Goal: Task Accomplishment & Management: Use online tool/utility

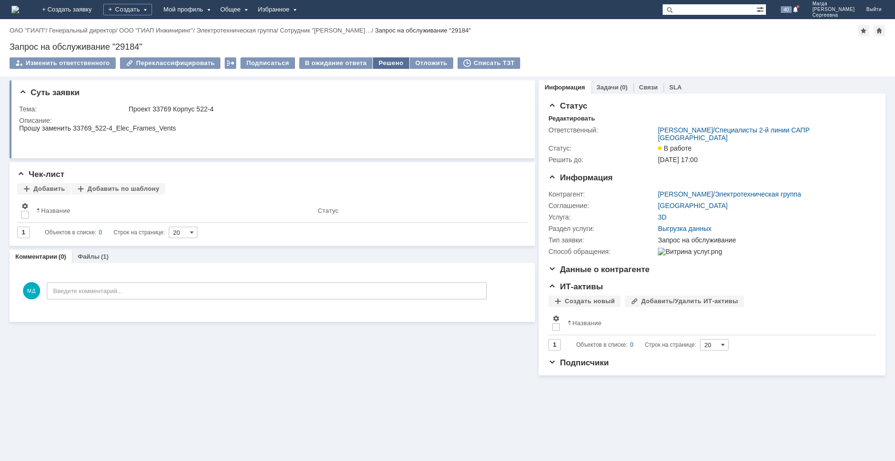
click at [376, 62] on div "Решено" at bounding box center [391, 62] width 36 height 11
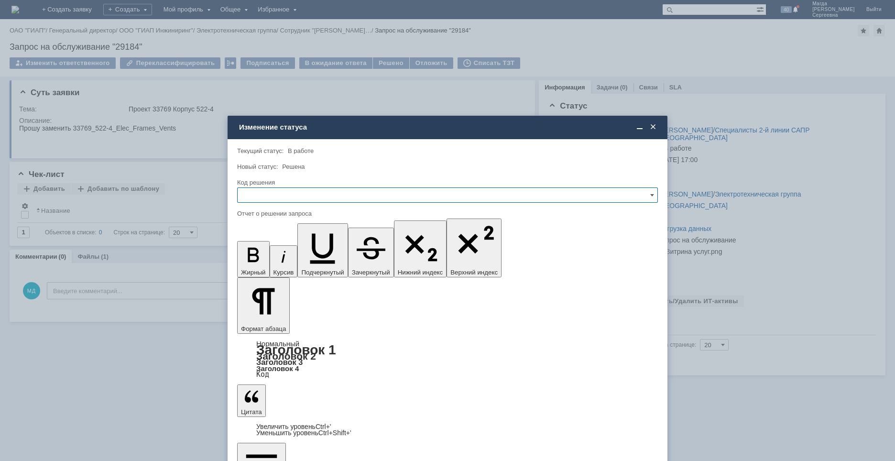
click at [300, 195] on input "text" at bounding box center [447, 194] width 421 height 15
click at [272, 258] on span "Решено" at bounding box center [447, 260] width 408 height 8
type input "Решено"
